Goal: Transaction & Acquisition: Purchase product/service

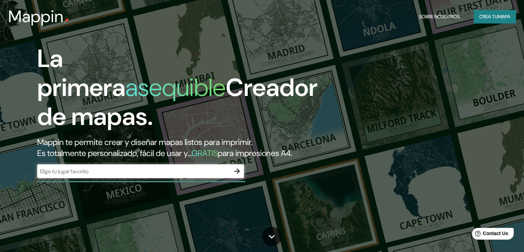
click at [133, 178] on div "​" at bounding box center [140, 171] width 207 height 14
click at [507, 12] on font "mapa" at bounding box center [504, 16] width 12 height 9
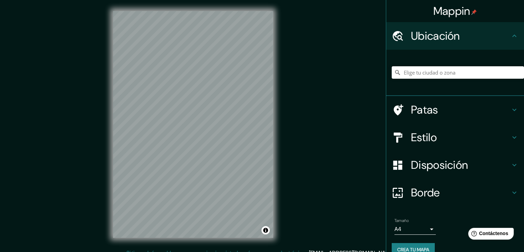
click at [354, 155] on div "Mappin Ubicación Patas Estilo Disposición Borde Elige un borde. Consejo : puede…" at bounding box center [262, 130] width 524 height 260
click at [321, 251] on html "Mappin Ubicación Patas Estilo Disposición Borde Elige un borde. Consejo : puede…" at bounding box center [262, 126] width 524 height 252
drag, startPoint x: 254, startPoint y: 238, endPoint x: 429, endPoint y: 138, distance: 201.2
click at [416, 149] on div "Mappin Ubicación Patas Estilo Disposición Borde Elige un borde. Consejo : puede…" at bounding box center [262, 130] width 524 height 260
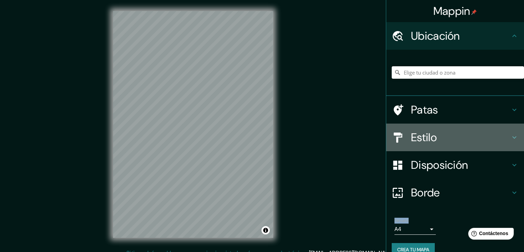
click at [423, 140] on font "Estilo" at bounding box center [424, 137] width 26 height 14
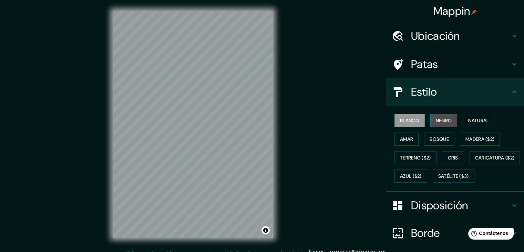
click at [435, 115] on button "Negro" at bounding box center [443, 120] width 27 height 13
click at [436, 118] on font "Negro" at bounding box center [444, 120] width 16 height 6
click at [371, 135] on div "Mappin Ubicación Patas Estilo Blanco Negro Natural [PERSON_NAME] ($2) Terreno (…" at bounding box center [262, 130] width 524 height 260
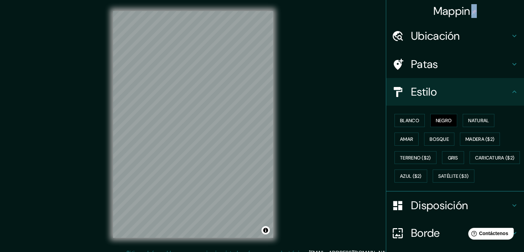
drag, startPoint x: 510, startPoint y: 10, endPoint x: 495, endPoint y: 88, distance: 79.4
click at [495, 88] on div "Mappin Ubicación Patas Estilo Blanco Negro Natural [PERSON_NAME] ($2) Terreno (…" at bounding box center [455, 126] width 138 height 252
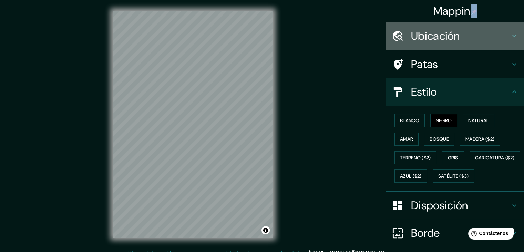
click at [430, 30] on font "Ubicación" at bounding box center [435, 36] width 49 height 14
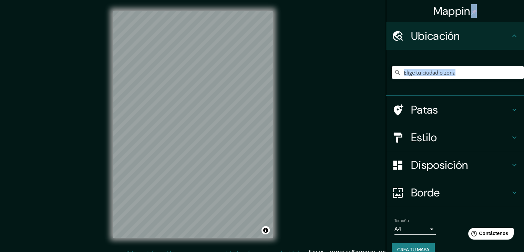
click at [466, 70] on input "Elige tu ciudad o zona" at bounding box center [458, 72] width 132 height 12
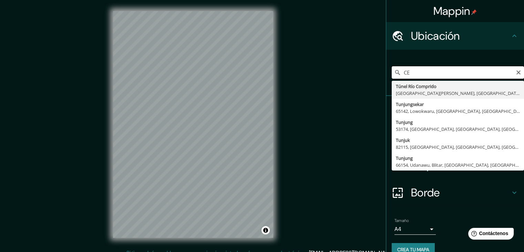
type input "C"
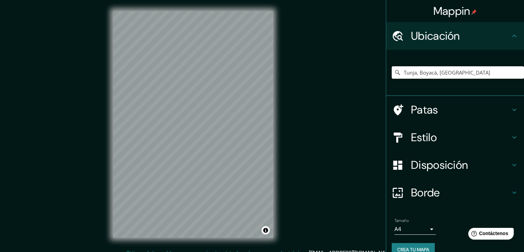
type input "Tunja, Boyacá, [GEOGRAPHIC_DATA]"
click at [212, 98] on div at bounding box center [213, 98] width 6 height 6
drag, startPoint x: 212, startPoint y: 98, endPoint x: 205, endPoint y: 154, distance: 57.2
click at [205, 154] on div at bounding box center [208, 156] width 6 height 6
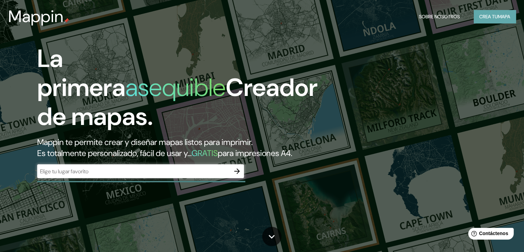
click at [511, 15] on button "Crea tu mapa" at bounding box center [495, 16] width 42 height 13
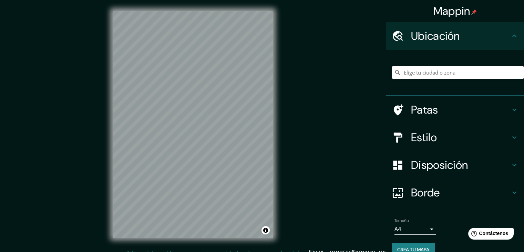
click at [511, 15] on div "Mappin" at bounding box center [455, 11] width 138 height 22
click at [421, 70] on input "Elige tu ciudad o zona" at bounding box center [458, 72] width 132 height 12
type input "Tunja, Boyacá, [GEOGRAPHIC_DATA]"
click at [174, 164] on div at bounding box center [176, 167] width 6 height 6
click at [191, 129] on div at bounding box center [192, 126] width 6 height 6
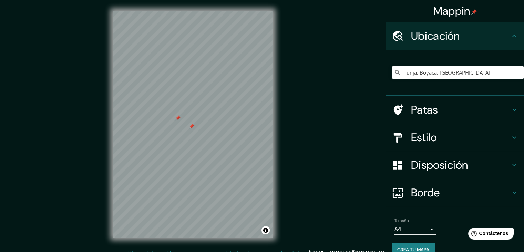
click at [190, 126] on div at bounding box center [192, 126] width 6 height 6
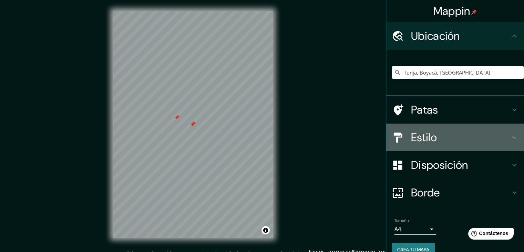
drag, startPoint x: 464, startPoint y: 133, endPoint x: 457, endPoint y: 138, distance: 8.8
click at [457, 138] on h4 "Estilo" at bounding box center [460, 137] width 99 height 14
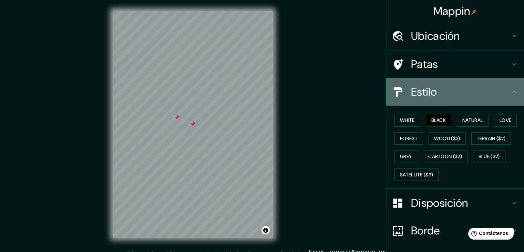
click at [457, 138] on ul "Ubicación Tunja, [GEOGRAPHIC_DATA], [GEOGRAPHIC_DATA] [PERSON_NAME], [GEOGRAPHI…" at bounding box center [455, 162] width 138 height 280
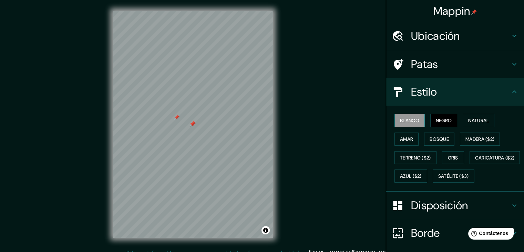
click at [413, 119] on font "Blanco" at bounding box center [409, 120] width 19 height 6
click at [436, 117] on font "Negro" at bounding box center [444, 120] width 16 height 6
click at [465, 124] on button "Natural" at bounding box center [479, 120] width 32 height 13
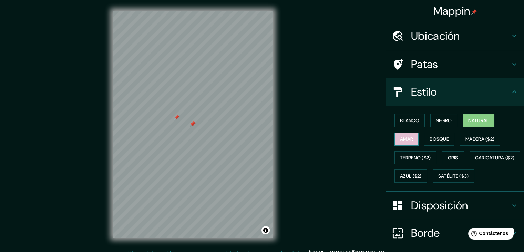
click at [403, 136] on font "Amar" at bounding box center [406, 139] width 13 height 6
click at [447, 142] on button "Bosque" at bounding box center [439, 138] width 30 height 13
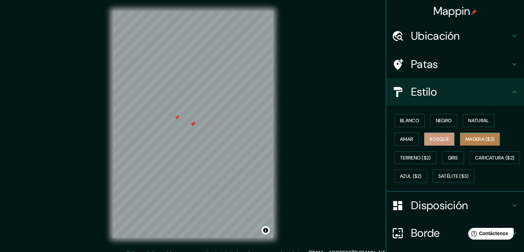
click at [466, 139] on font "Madera ($2)" at bounding box center [480, 139] width 29 height 6
drag, startPoint x: 452, startPoint y: 158, endPoint x: 446, endPoint y: 154, distance: 6.6
click at [448, 154] on font "Gris" at bounding box center [453, 157] width 10 height 6
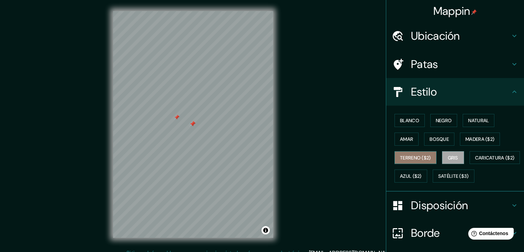
click at [414, 156] on font "Terreno ($2)" at bounding box center [415, 157] width 31 height 6
click at [449, 157] on font "Gris" at bounding box center [453, 157] width 10 height 6
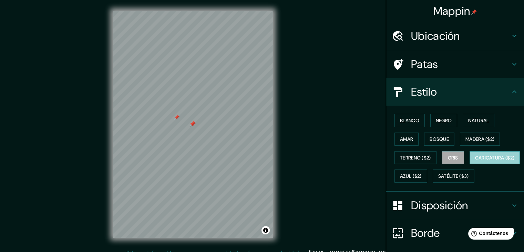
click at [475, 161] on font "Caricatura ($2)" at bounding box center [495, 157] width 40 height 6
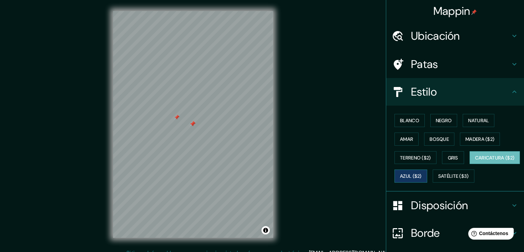
click at [422, 175] on font "Azul ($2)" at bounding box center [411, 176] width 22 height 6
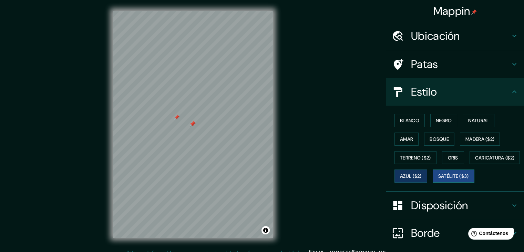
click at [438, 180] on font "Satélite ($3)" at bounding box center [453, 175] width 31 height 9
click at [422, 176] on font "Azul ($2)" at bounding box center [411, 176] width 22 height 6
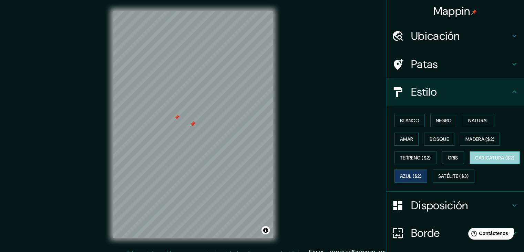
click at [475, 161] on font "Caricatura ($2)" at bounding box center [495, 157] width 40 height 6
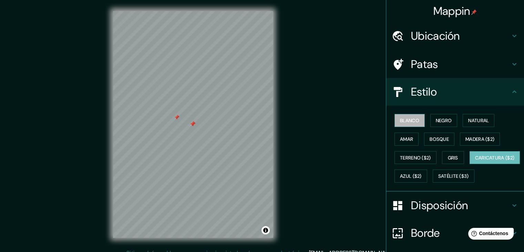
click at [404, 116] on font "Blanco" at bounding box center [409, 120] width 19 height 9
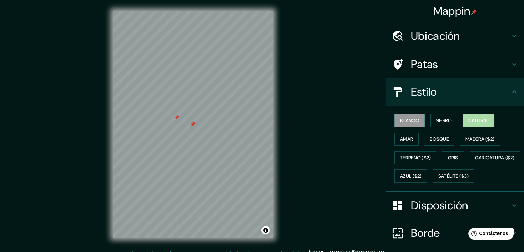
click at [470, 122] on font "Natural" at bounding box center [478, 120] width 21 height 6
click at [434, 141] on font "Bosque" at bounding box center [439, 139] width 19 height 6
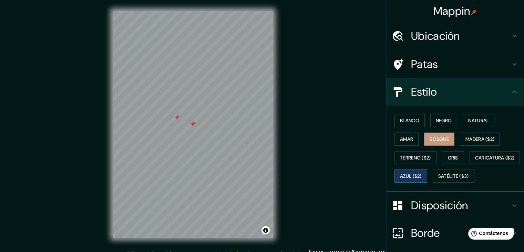
click at [422, 175] on font "Azul ($2)" at bounding box center [411, 176] width 22 height 6
click at [410, 138] on button "Amar" at bounding box center [407, 138] width 24 height 13
click at [430, 137] on font "Bosque" at bounding box center [439, 139] width 19 height 6
click at [430, 119] on button "Negro" at bounding box center [443, 120] width 27 height 13
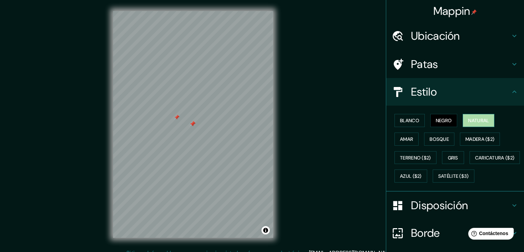
click at [464, 119] on button "Natural" at bounding box center [479, 120] width 32 height 13
click at [404, 120] on font "Blanco" at bounding box center [409, 120] width 19 height 6
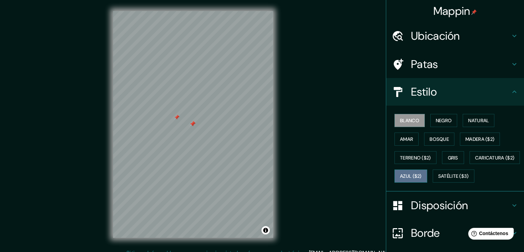
click at [422, 171] on font "Azul ($2)" at bounding box center [411, 175] width 22 height 9
click at [375, 98] on div "Mappin Ubicación Tunja, [GEOGRAPHIC_DATA], [GEOGRAPHIC_DATA] [PERSON_NAME], [GE…" at bounding box center [262, 130] width 524 height 260
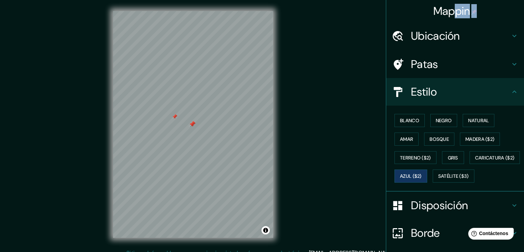
drag, startPoint x: 452, startPoint y: 14, endPoint x: 430, endPoint y: 75, distance: 64.9
click at [430, 75] on div "Mappin Ubicación Tunja, [GEOGRAPHIC_DATA], [GEOGRAPHIC_DATA] [PERSON_NAME], [GE…" at bounding box center [455, 126] width 138 height 252
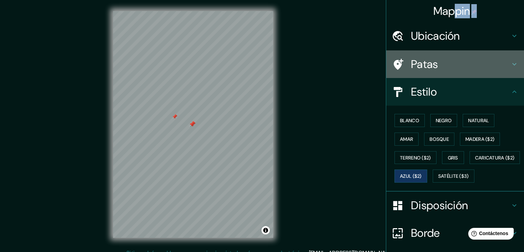
click at [426, 67] on font "Patas" at bounding box center [424, 64] width 27 height 14
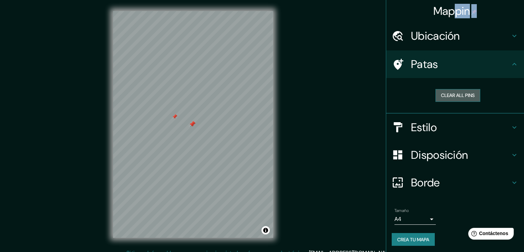
click at [452, 90] on button "Clear all pins" at bounding box center [458, 95] width 45 height 13
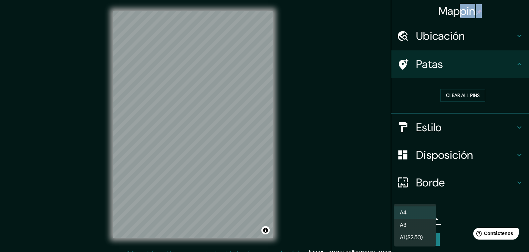
click at [422, 217] on body "Mappin Ubicación Tunja, [GEOGRAPHIC_DATA], [GEOGRAPHIC_DATA] [PERSON_NAME][GEOG…" at bounding box center [264, 126] width 529 height 252
click at [418, 230] on li "A3" at bounding box center [415, 225] width 41 height 13
type input "a4"
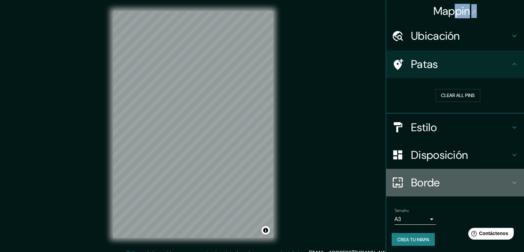
click at [429, 186] on font "Borde" at bounding box center [425, 182] width 29 height 14
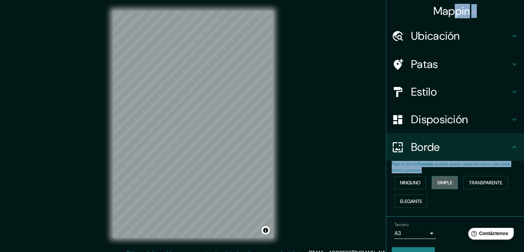
click at [438, 182] on font "Simple" at bounding box center [444, 182] width 15 height 6
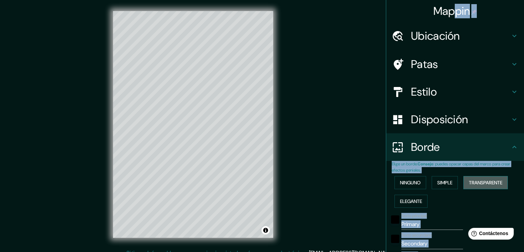
click at [473, 179] on font "Transparente" at bounding box center [485, 182] width 33 height 6
click at [419, 181] on button "Ninguno" at bounding box center [411, 182] width 32 height 13
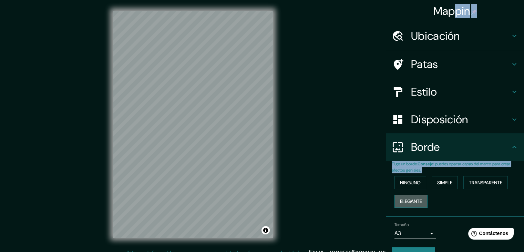
click at [414, 198] on font "Elegante" at bounding box center [411, 201] width 22 height 6
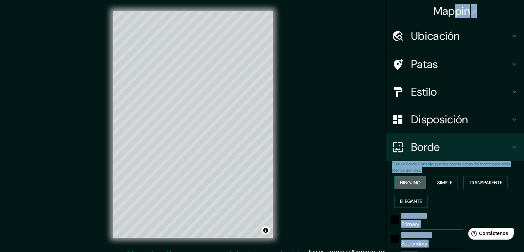
click at [406, 183] on font "Ninguno" at bounding box center [410, 182] width 21 height 6
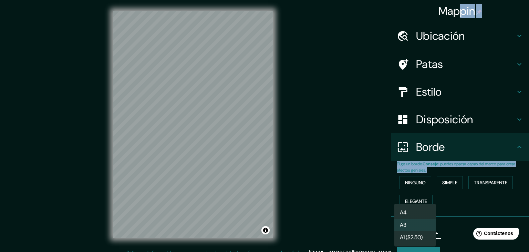
click at [414, 231] on body "Mappin Ubicación Tunja, [GEOGRAPHIC_DATA], [GEOGRAPHIC_DATA] [PERSON_NAME], [GE…" at bounding box center [264, 126] width 529 height 252
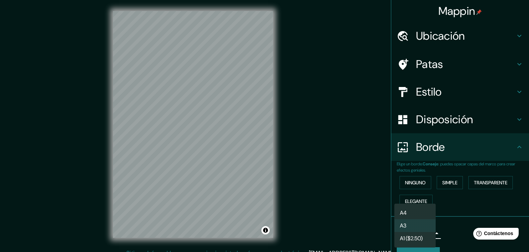
click at [426, 128] on div at bounding box center [264, 126] width 529 height 252
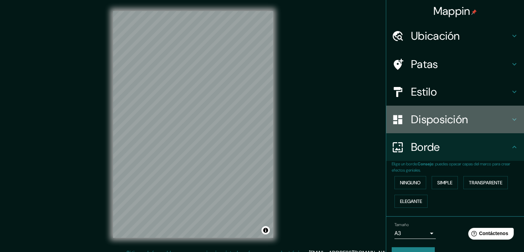
click at [426, 123] on font "Disposición" at bounding box center [439, 119] width 57 height 14
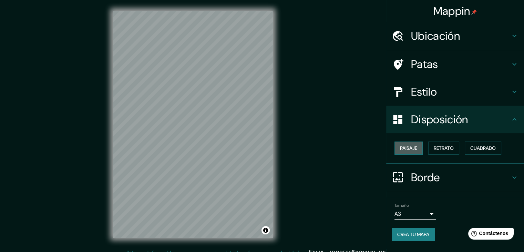
click at [410, 148] on font "Paisaje" at bounding box center [408, 148] width 17 height 6
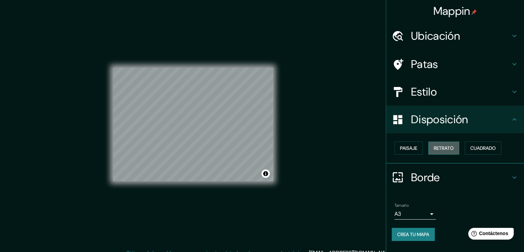
click at [446, 143] on font "Retrato" at bounding box center [444, 147] width 20 height 9
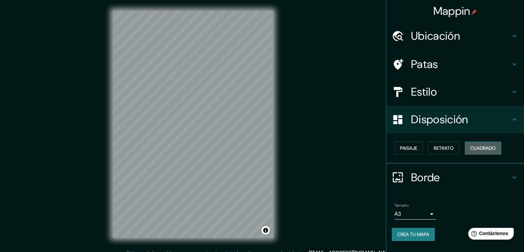
click at [472, 145] on font "Cuadrado" at bounding box center [483, 148] width 26 height 6
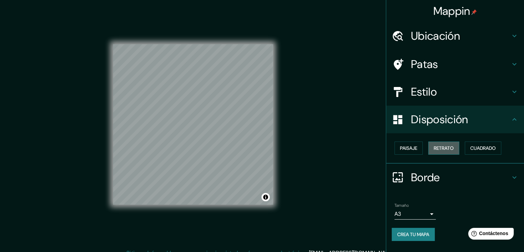
click at [446, 146] on font "Retrato" at bounding box center [444, 148] width 20 height 6
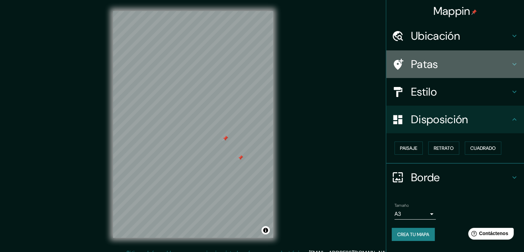
click at [420, 68] on font "Patas" at bounding box center [424, 64] width 27 height 14
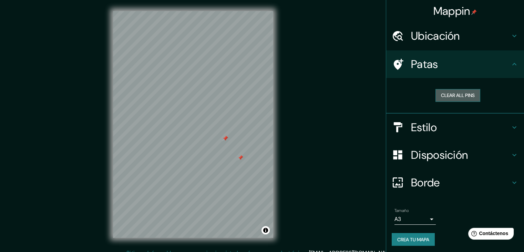
click at [444, 94] on button "Clear all pins" at bounding box center [458, 95] width 45 height 13
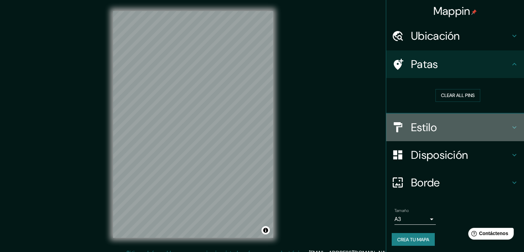
click at [447, 130] on h4 "Estilo" at bounding box center [460, 127] width 99 height 14
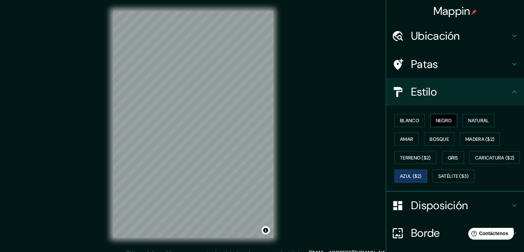
click at [436, 123] on font "Negro" at bounding box center [444, 120] width 16 height 6
click at [438, 179] on font "Satélite ($3)" at bounding box center [453, 176] width 31 height 6
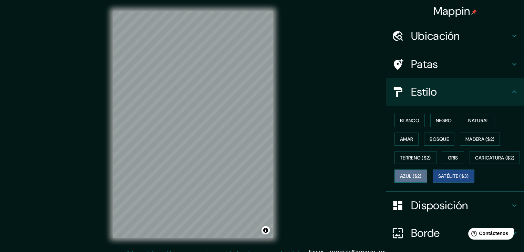
click at [422, 171] on font "Azul ($2)" at bounding box center [411, 175] width 22 height 9
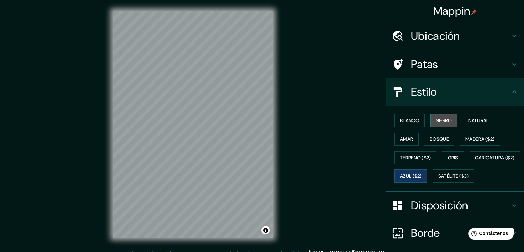
click at [436, 118] on font "Negro" at bounding box center [444, 120] width 16 height 6
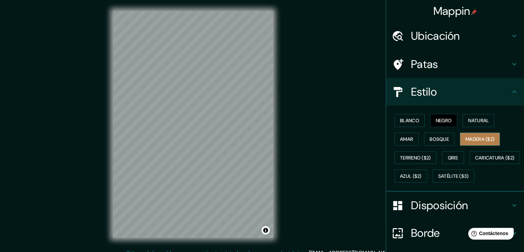
click at [475, 138] on font "Madera ($2)" at bounding box center [480, 139] width 29 height 6
click at [471, 125] on button "Natural" at bounding box center [479, 120] width 32 height 13
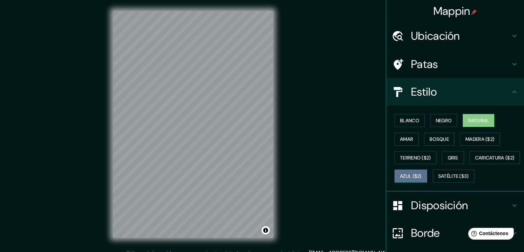
click at [427, 169] on button "Azul ($2)" at bounding box center [411, 175] width 33 height 13
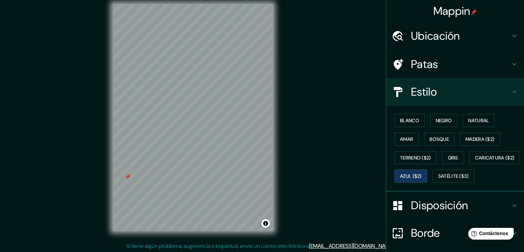
scroll to position [8, 0]
